Goal: Find specific page/section

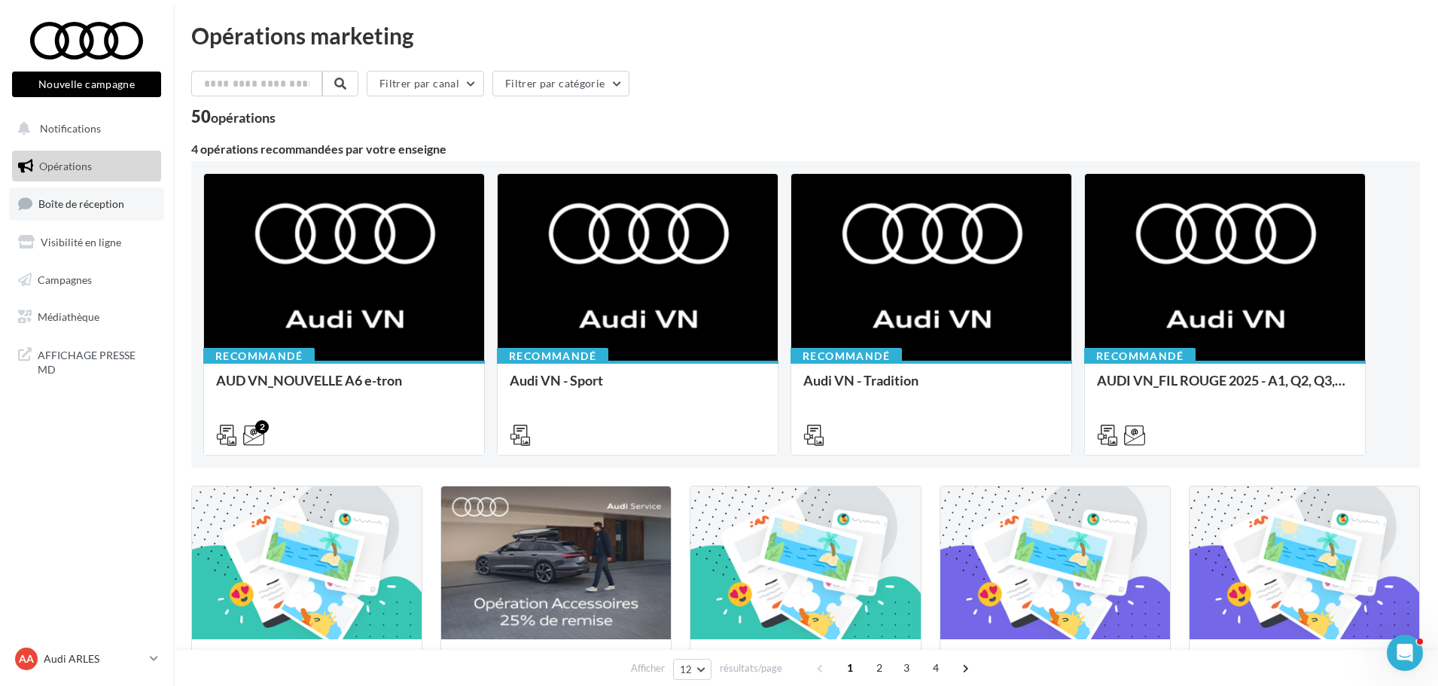
click at [106, 197] on link "Boîte de réception" at bounding box center [86, 204] width 155 height 32
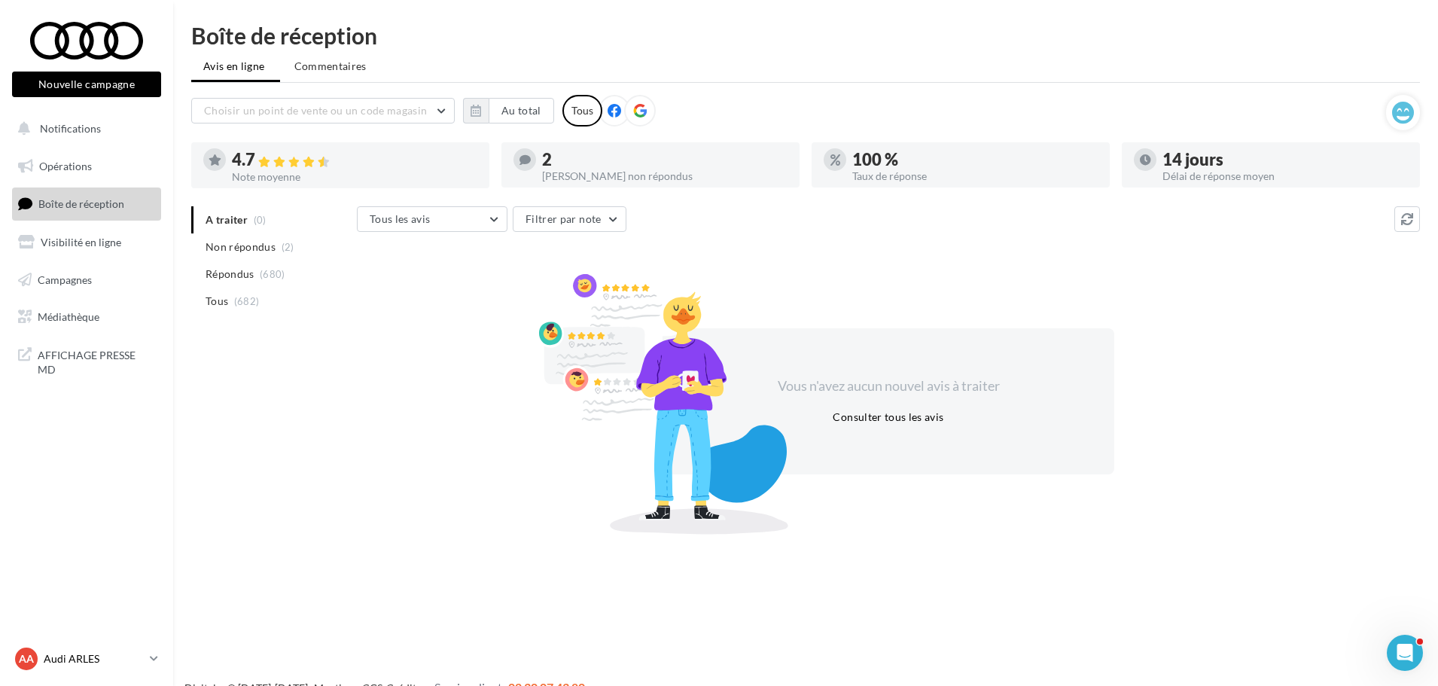
click at [142, 651] on p "Audi ARLES" at bounding box center [94, 658] width 100 height 15
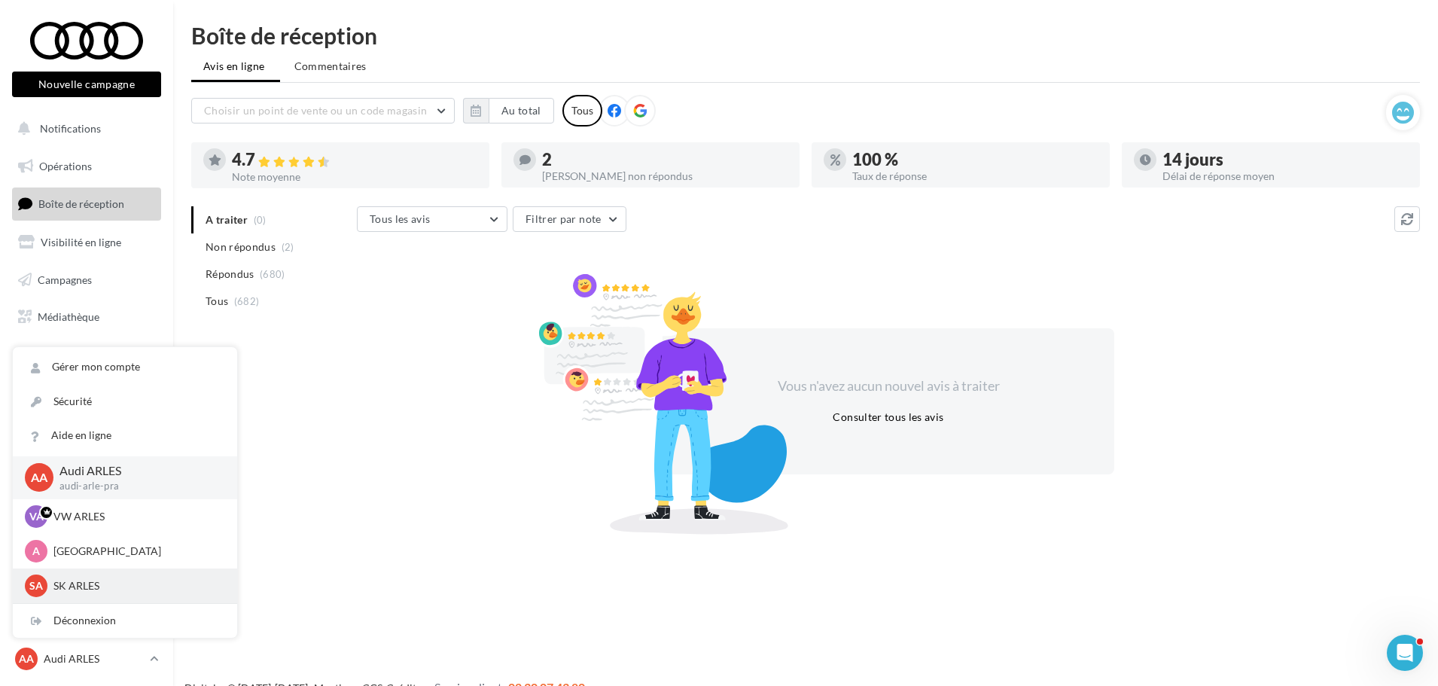
click at [133, 590] on p "SK ARLES" at bounding box center [136, 585] width 166 height 15
